Goal: Participate in discussion: Engage in conversation with other users on a specific topic

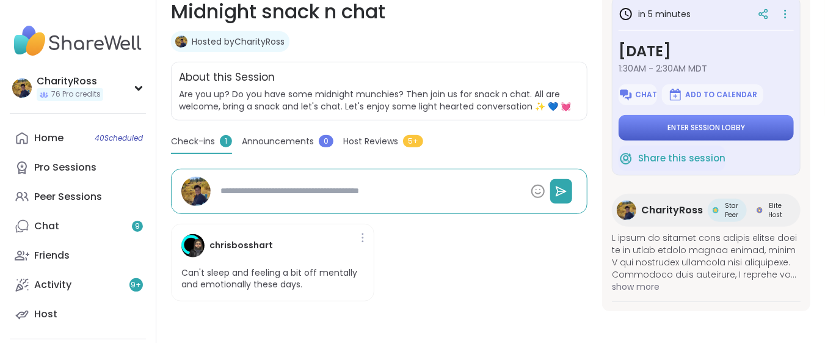
click at [760, 125] on button "Enter session lobby" at bounding box center [706, 128] width 175 height 26
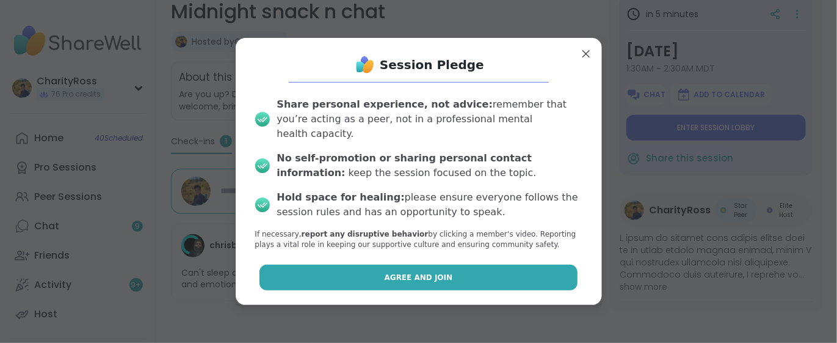
click at [521, 269] on button "Agree and Join" at bounding box center [419, 277] width 318 height 26
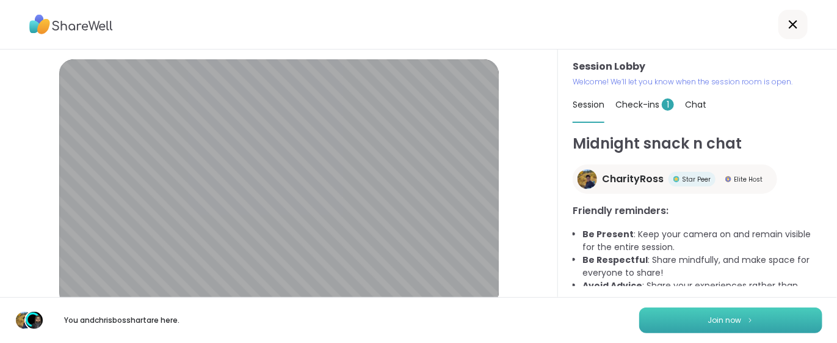
click at [694, 315] on button "Join now" at bounding box center [730, 320] width 183 height 26
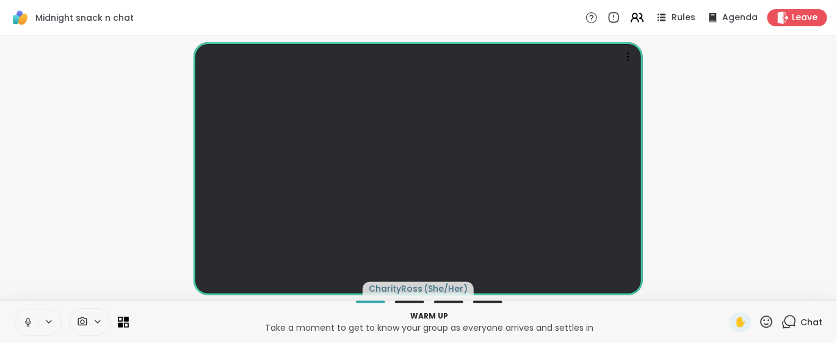
click at [600, 332] on p "Take a moment to get to know your group as everyone arrives and settles in" at bounding box center [429, 327] width 586 height 12
click at [782, 320] on icon at bounding box center [789, 321] width 15 height 15
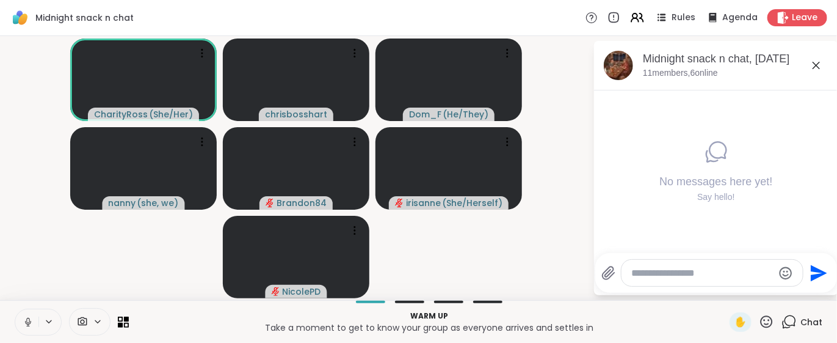
click at [545, 290] on video-player-container "CharityRoss ( She/Her ) chrisbosshart Dom_F ( He/They ) nanny ( she, we ) Brand…" at bounding box center [296, 168] width 578 height 254
click at [674, 13] on span "Rules" at bounding box center [684, 18] width 25 height 13
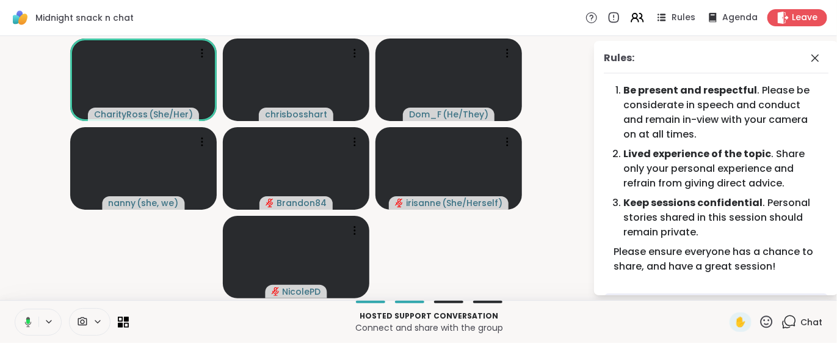
click at [761, 316] on icon at bounding box center [767, 321] width 12 height 12
click at [752, 285] on span "👍" at bounding box center [758, 289] width 12 height 15
click at [808, 59] on icon at bounding box center [815, 58] width 15 height 15
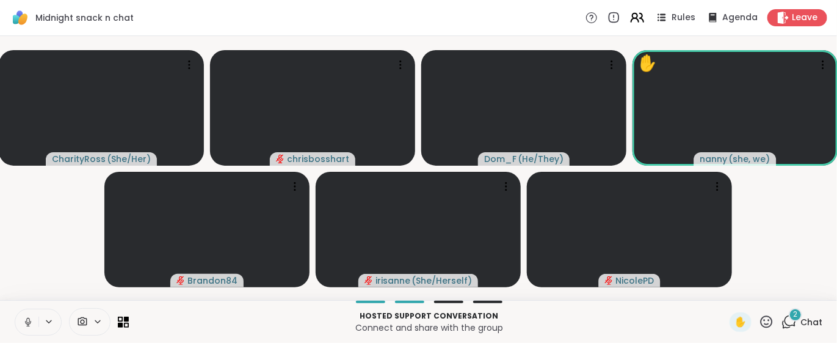
click at [630, 20] on icon at bounding box center [637, 17] width 15 height 15
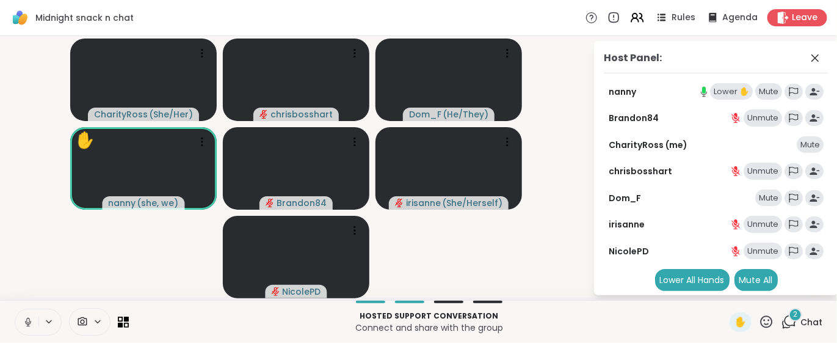
click at [718, 90] on div "Lower ✋" at bounding box center [731, 91] width 43 height 17
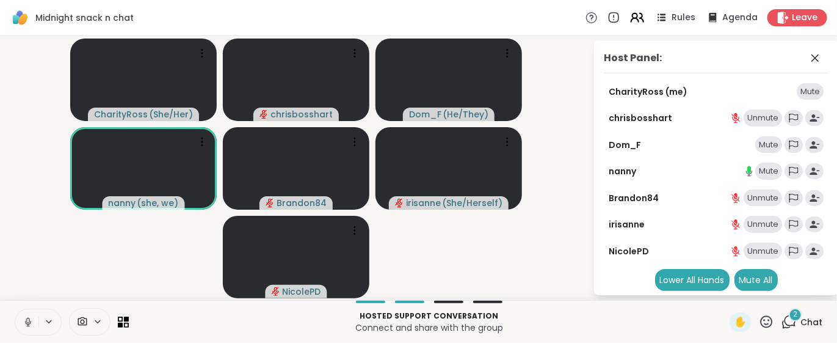
click at [631, 21] on icon at bounding box center [637, 17] width 15 height 15
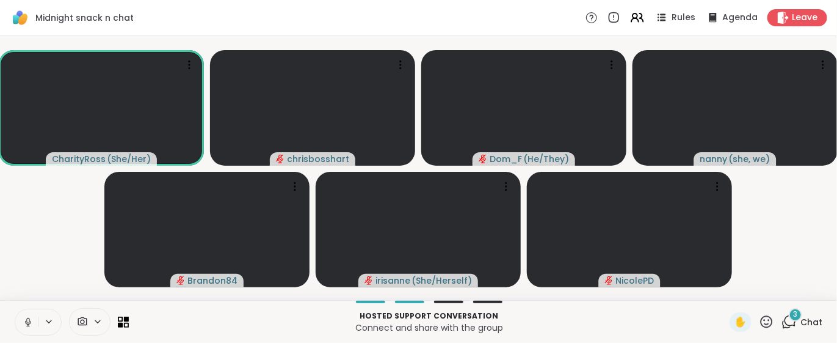
click at [782, 319] on icon at bounding box center [789, 321] width 15 height 15
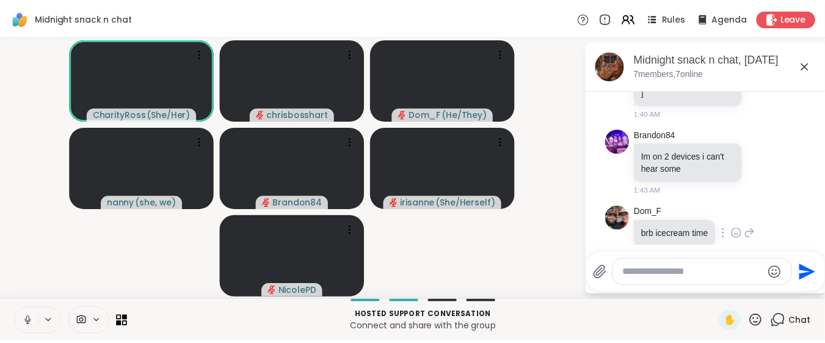
scroll to position [158, 0]
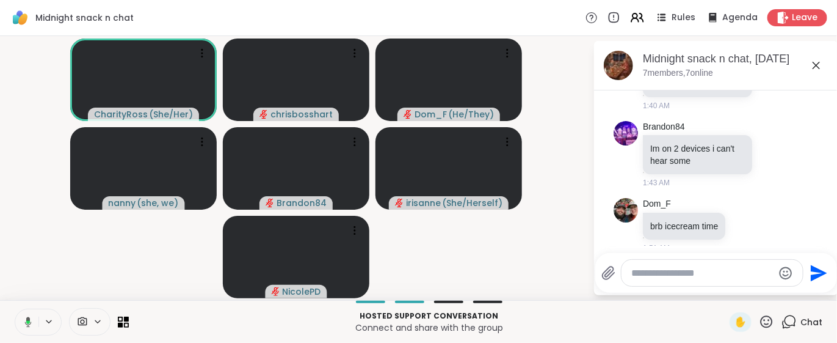
click at [665, 329] on p "Connect and share with the group" at bounding box center [429, 327] width 586 height 12
click at [561, 309] on div "Hosted support conversation Connect and share with the group" at bounding box center [429, 321] width 586 height 27
click at [816, 65] on icon at bounding box center [816, 65] width 7 height 7
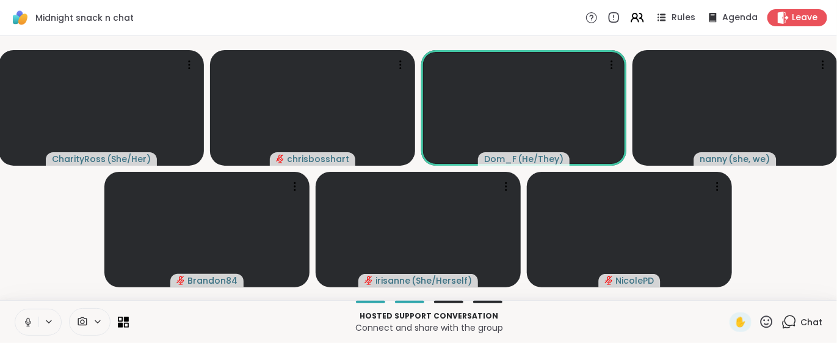
click at [24, 325] on icon at bounding box center [28, 321] width 11 height 11
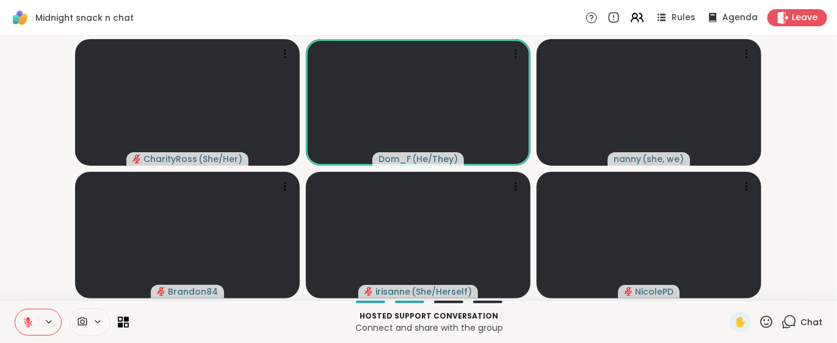
click at [23, 326] on icon at bounding box center [28, 321] width 11 height 11
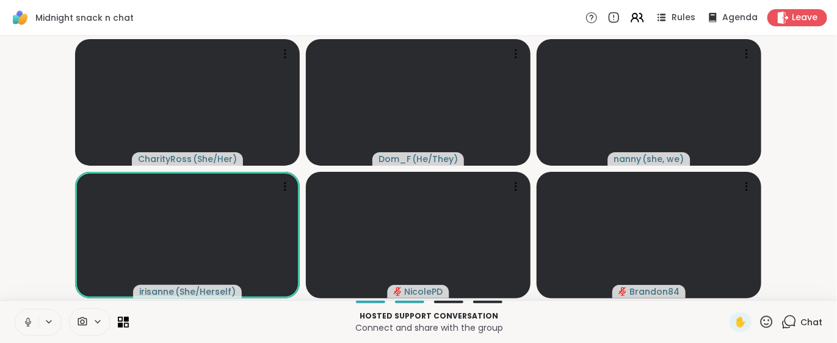
click at [24, 321] on icon at bounding box center [28, 321] width 11 height 11
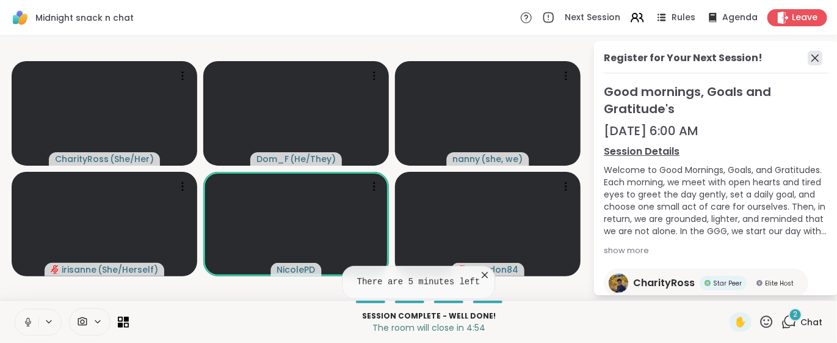
click at [808, 59] on icon at bounding box center [815, 58] width 15 height 15
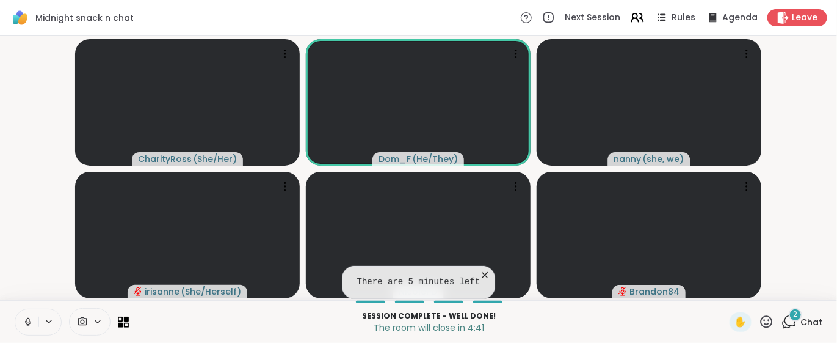
click at [479, 275] on icon at bounding box center [485, 275] width 12 height 12
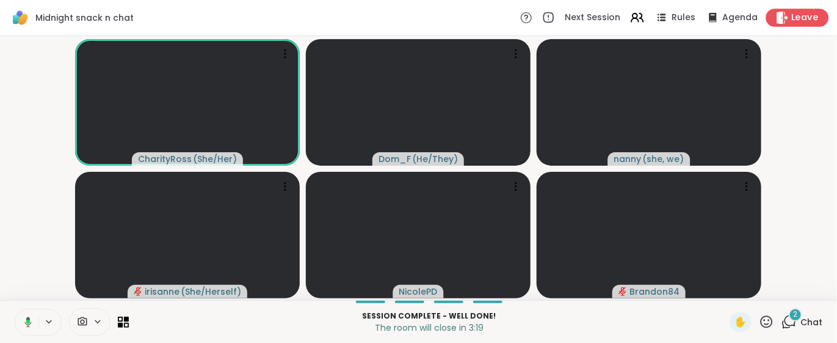
click at [779, 23] on div "Leave" at bounding box center [797, 18] width 63 height 18
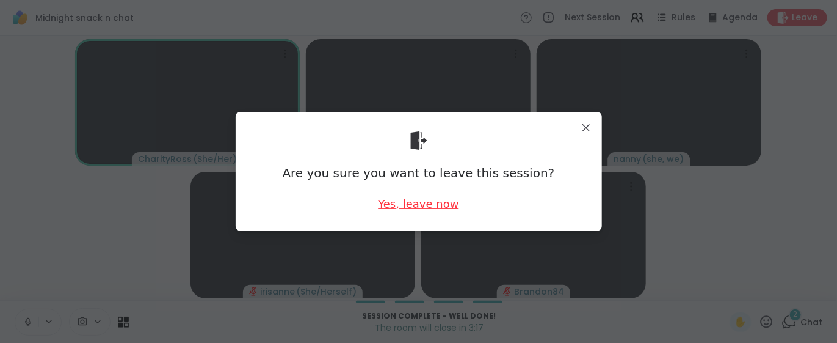
click at [390, 202] on div "Yes, leave now" at bounding box center [418, 203] width 81 height 15
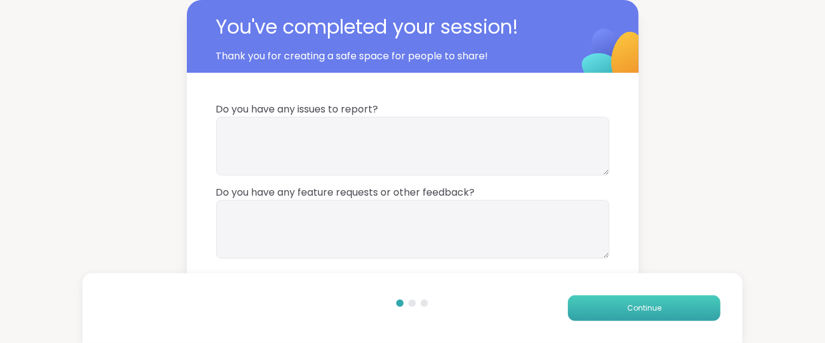
click at [629, 304] on span "Continue" at bounding box center [644, 307] width 34 height 11
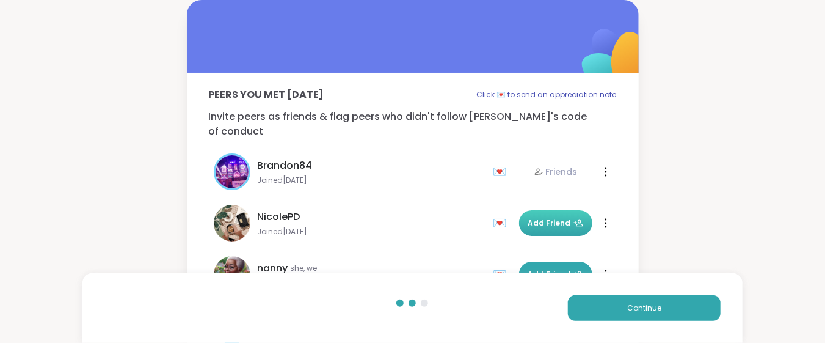
click at [573, 218] on icon at bounding box center [578, 223] width 10 height 10
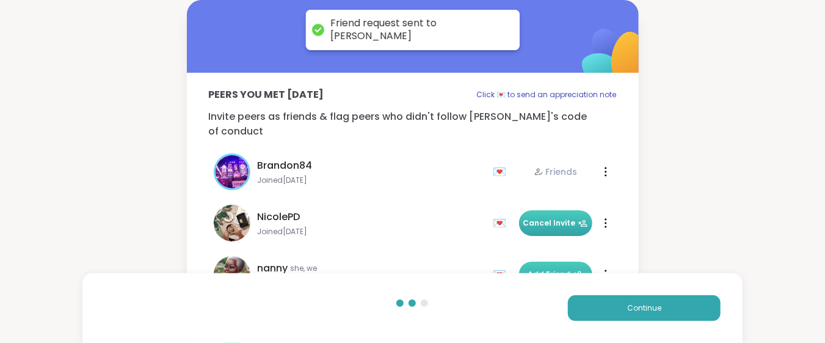
click at [550, 261] on button "Add Friend" at bounding box center [555, 274] width 73 height 26
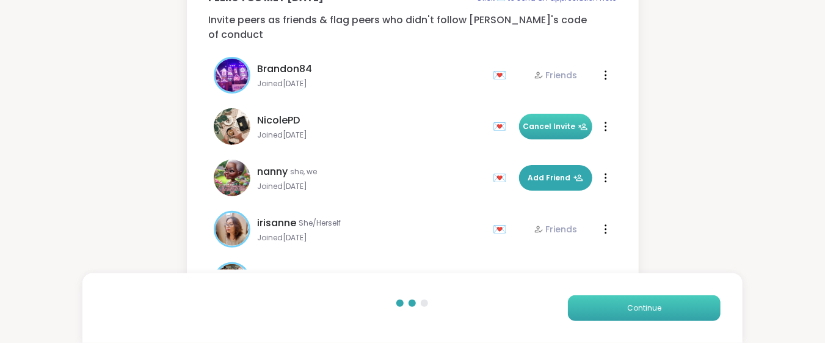
scroll to position [101, 0]
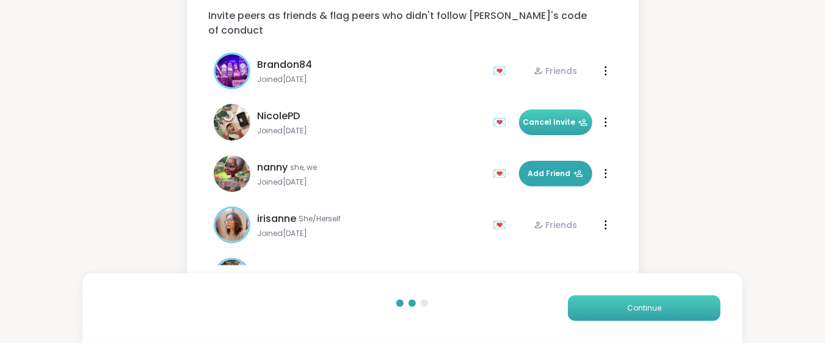
click at [653, 307] on span "Continue" at bounding box center [644, 307] width 34 height 11
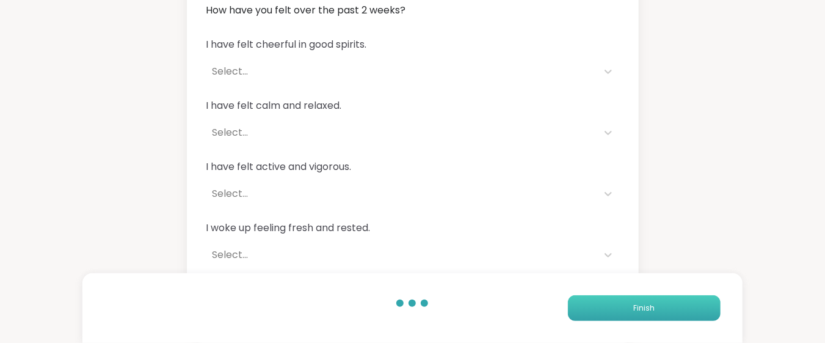
click at [653, 307] on span "Finish" at bounding box center [643, 307] width 21 height 11
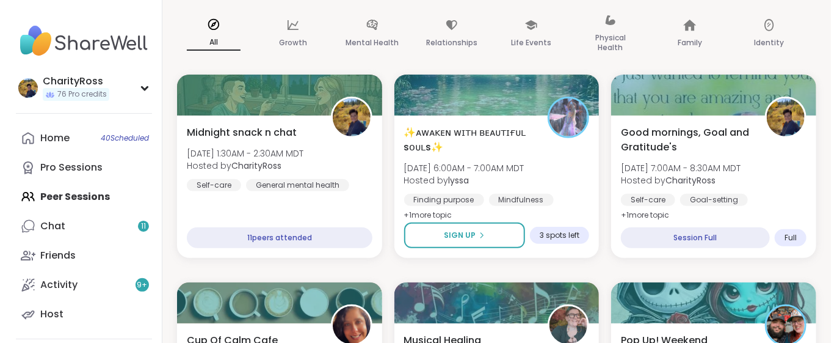
scroll to position [162, 0]
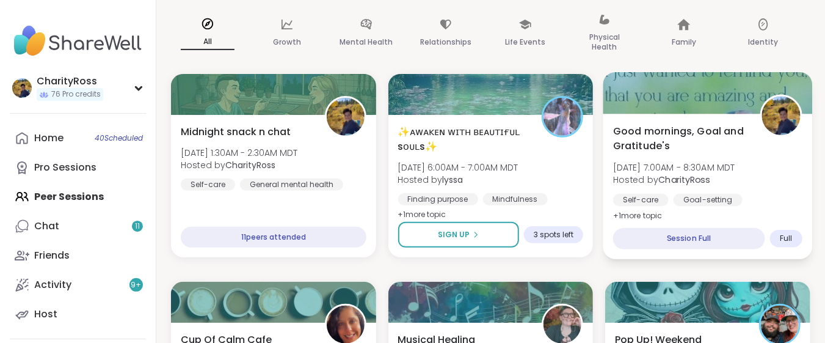
click at [670, 174] on b "CharityRoss" at bounding box center [684, 179] width 51 height 12
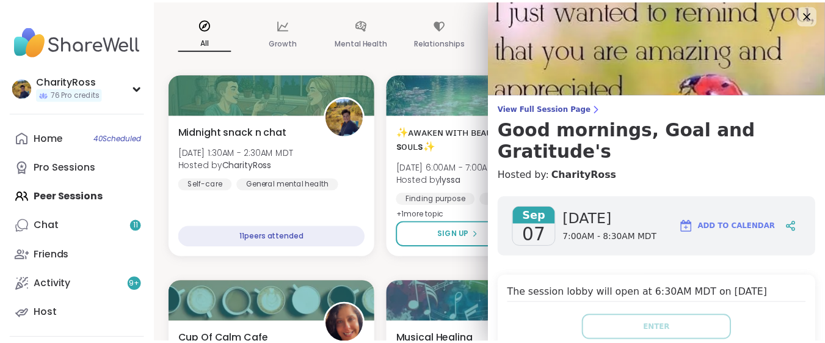
scroll to position [0, 0]
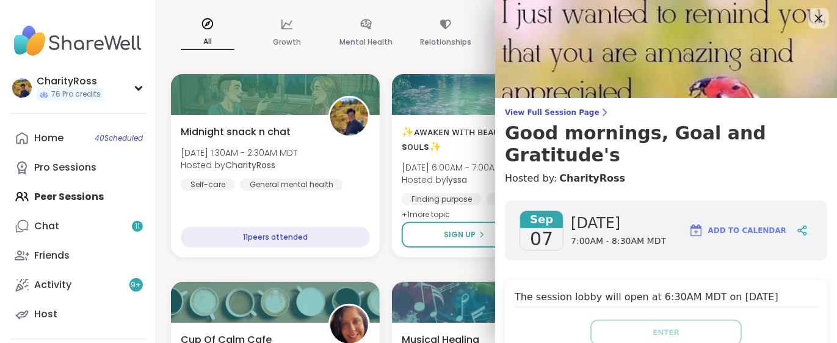
click at [811, 23] on icon at bounding box center [818, 17] width 15 height 15
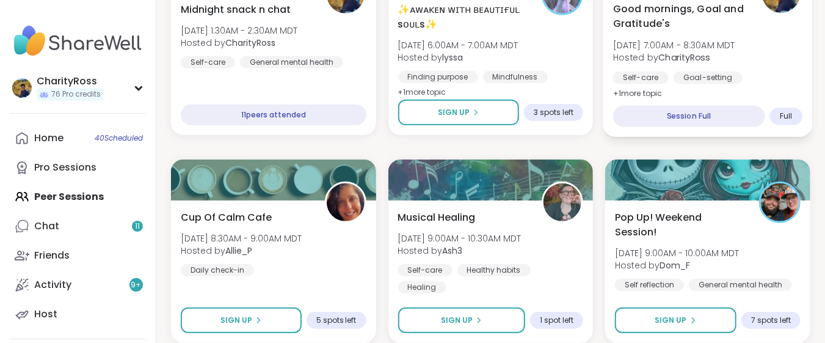
scroll to position [325, 0]
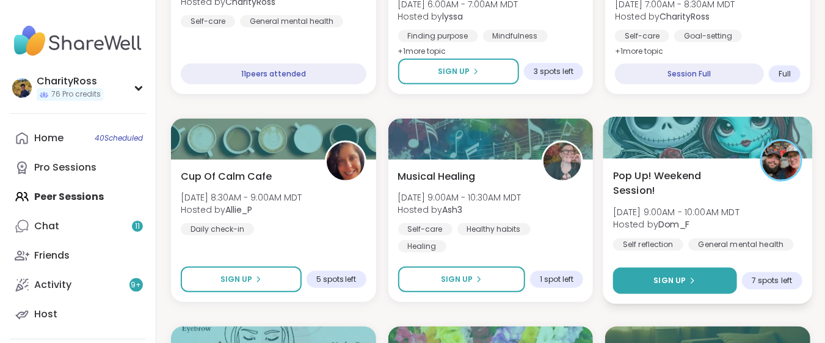
click at [650, 277] on button "Sign Up" at bounding box center [675, 280] width 124 height 26
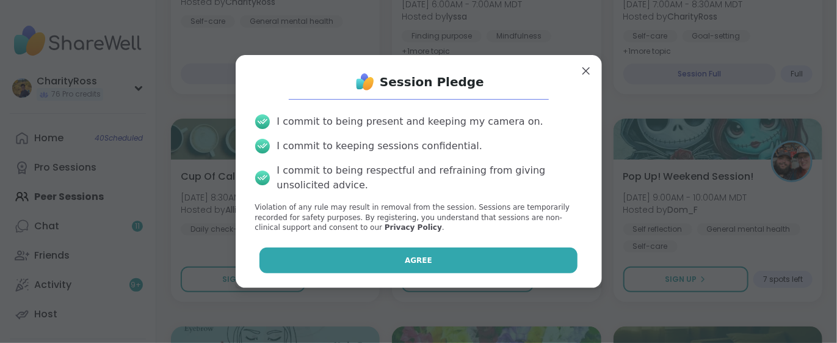
click at [506, 260] on button "Agree" at bounding box center [419, 260] width 318 height 26
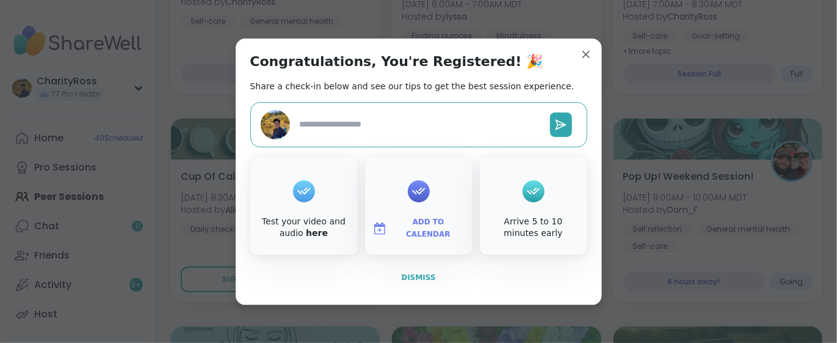
click at [415, 277] on span "Dismiss" at bounding box center [418, 277] width 34 height 9
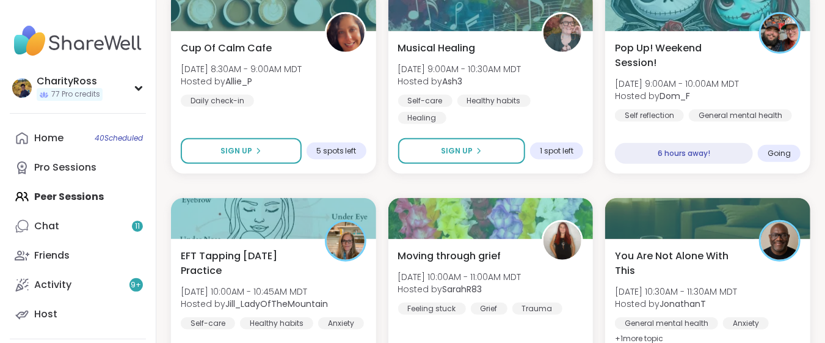
scroll to position [488, 0]
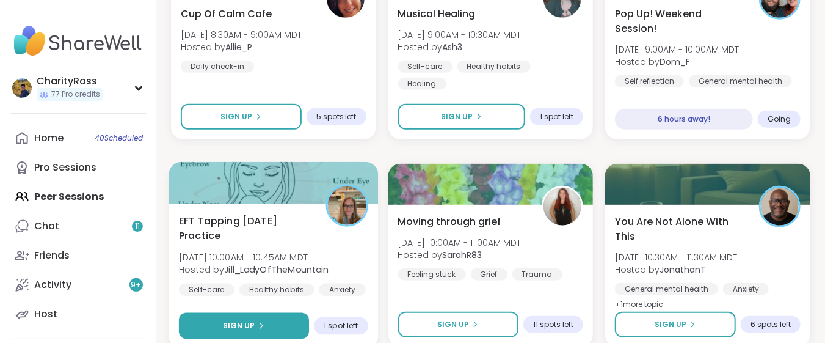
click at [205, 331] on button "Sign Up" at bounding box center [244, 326] width 130 height 26
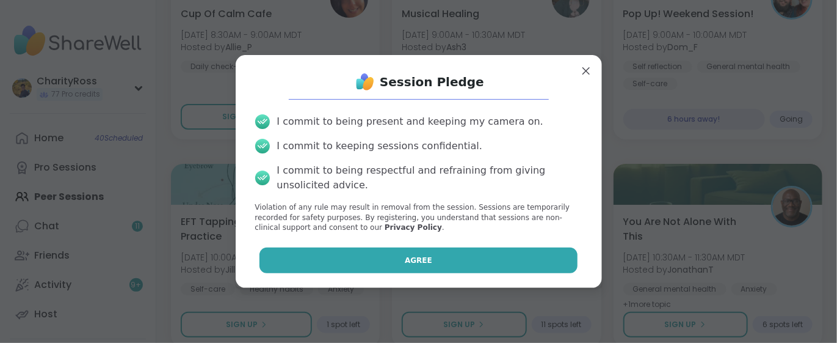
click at [286, 269] on button "Agree" at bounding box center [419, 260] width 318 height 26
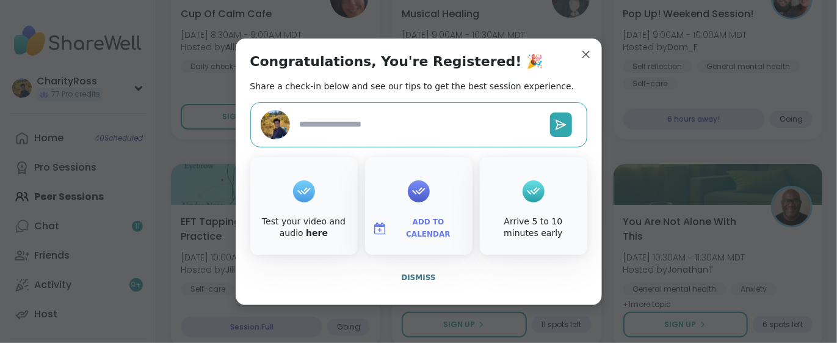
type textarea "*"
click at [413, 229] on span "Add to Calendar" at bounding box center [428, 228] width 73 height 24
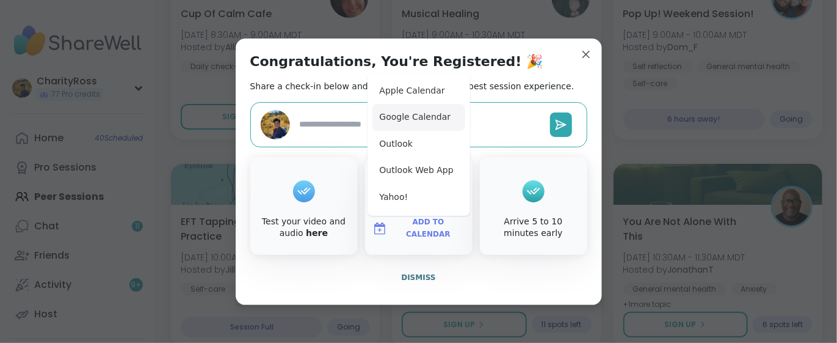
click at [421, 125] on button "Google Calendar" at bounding box center [419, 117] width 93 height 27
click at [416, 277] on span "Dismiss" at bounding box center [418, 277] width 34 height 9
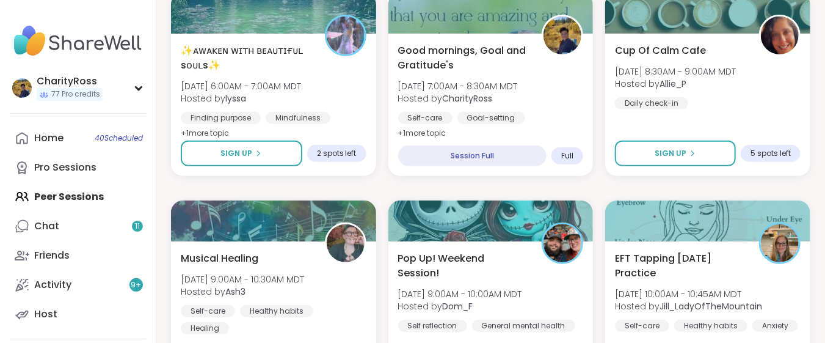
scroll to position [325, 0]
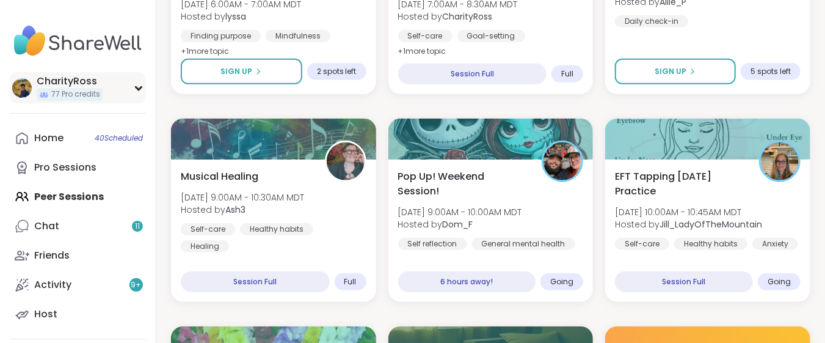
click at [82, 90] on span "77 Pro credits" at bounding box center [75, 94] width 49 height 10
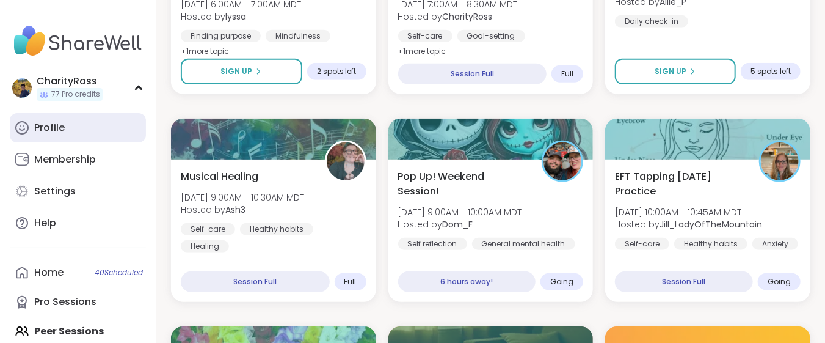
click at [90, 126] on link "Profile" at bounding box center [78, 127] width 136 height 29
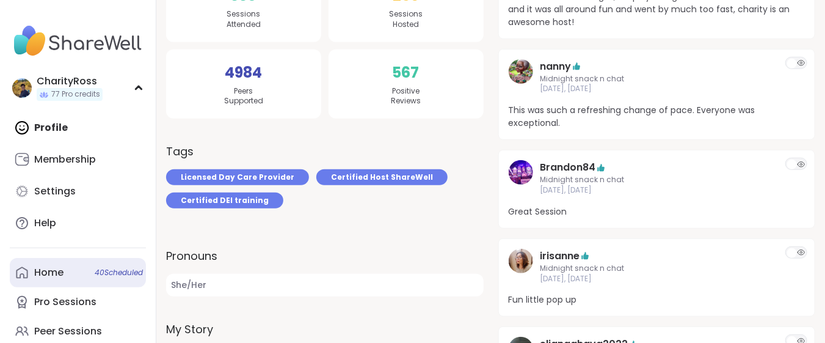
scroll to position [162, 0]
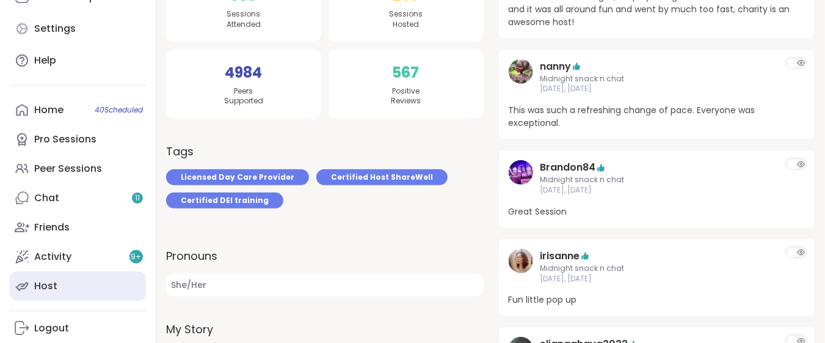
click at [91, 283] on link "Host" at bounding box center [78, 285] width 136 height 29
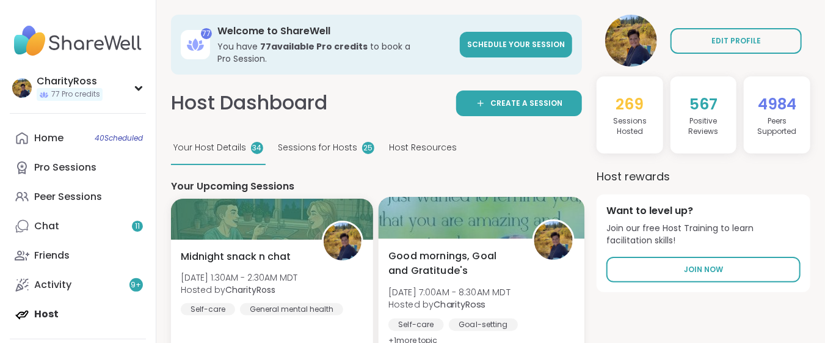
click at [532, 257] on div "Good mornings, Goal and Gratitude's [DATE] 7:00AM - 8:30AM MDT Hosted by Charit…" at bounding box center [481, 298] width 186 height 100
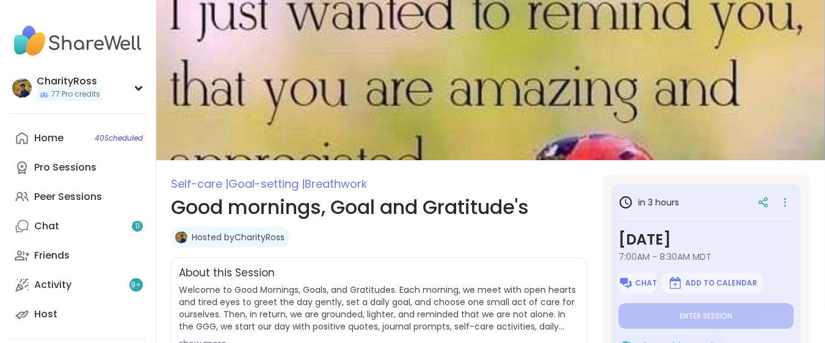
type textarea "*"
